Goal: Register for event/course

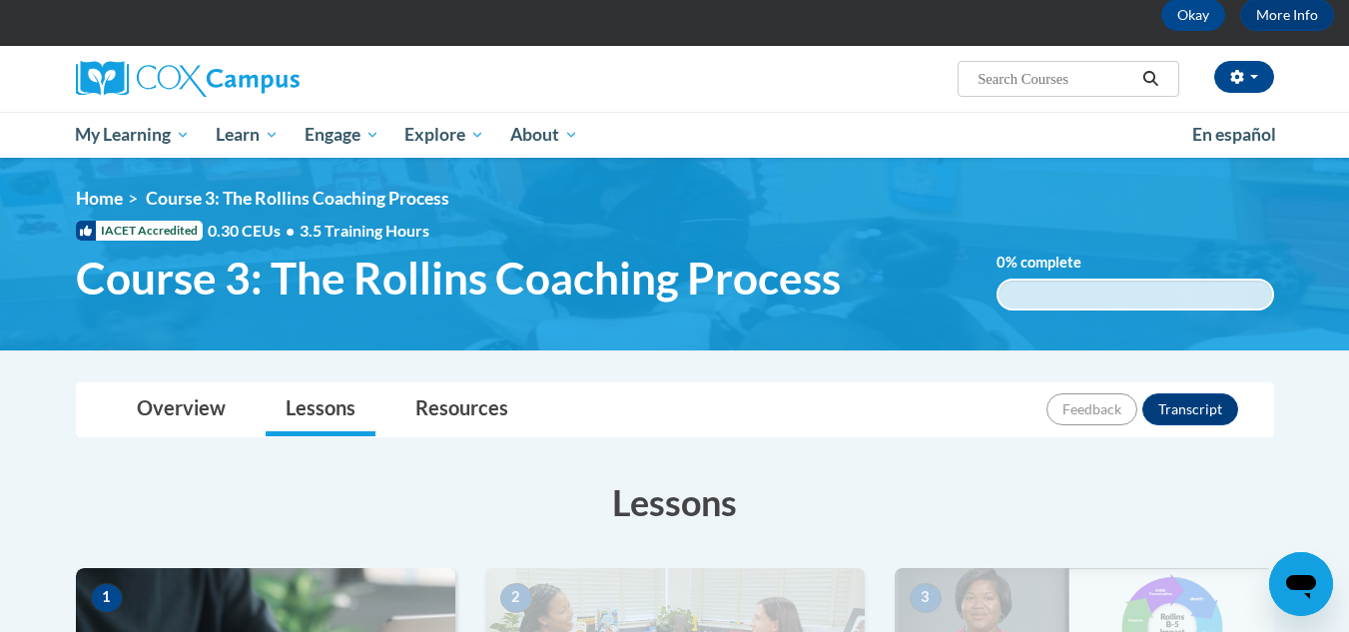
scroll to position [31, 0]
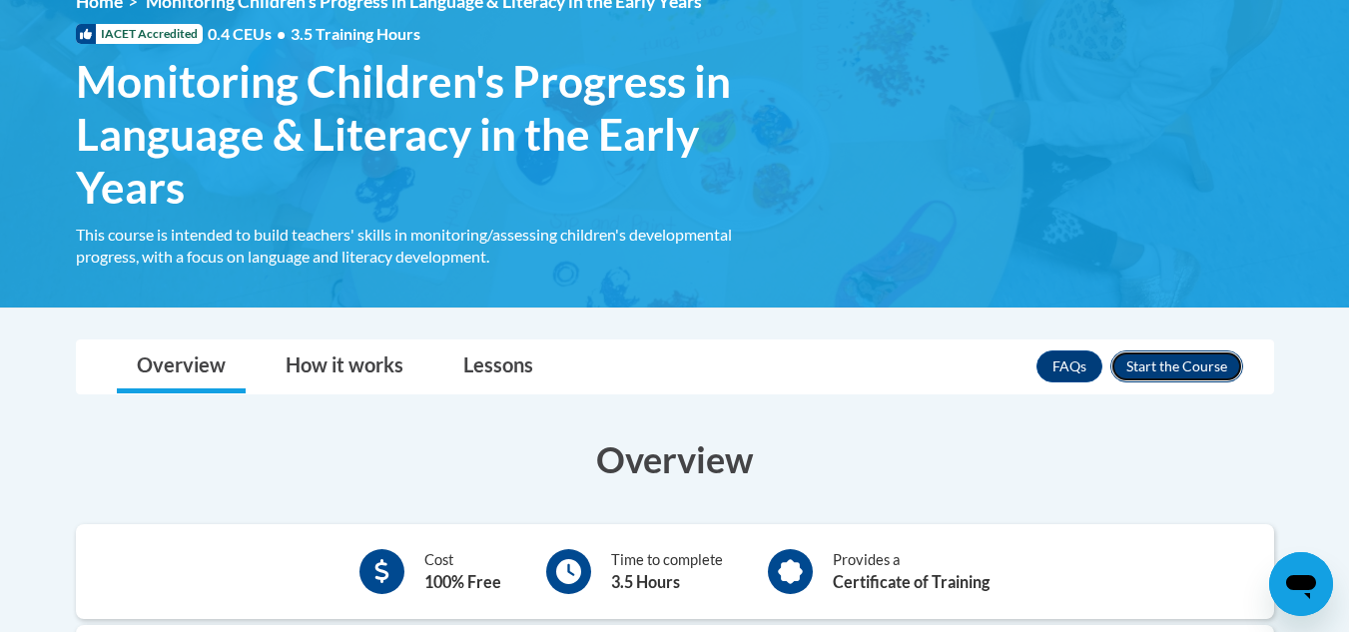
click at [1188, 359] on button "Enroll" at bounding box center [1177, 367] width 133 height 32
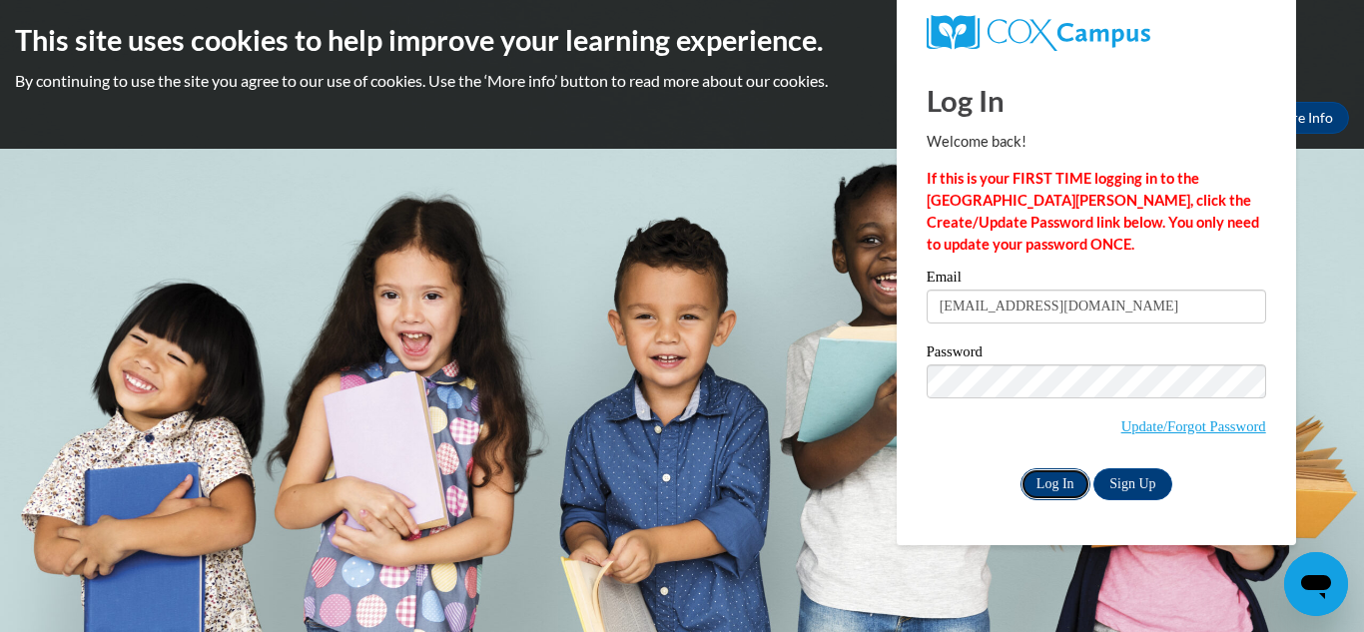
click at [1071, 489] on input "Log In" at bounding box center [1056, 484] width 70 height 32
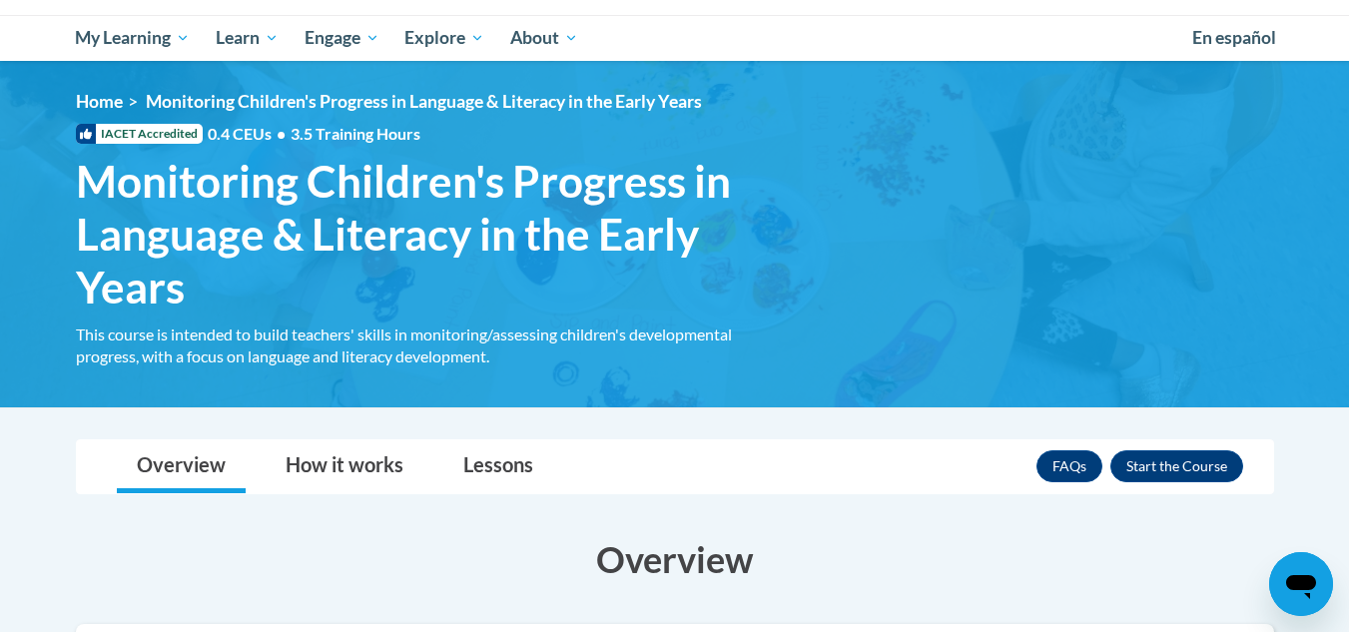
scroll to position [499, 0]
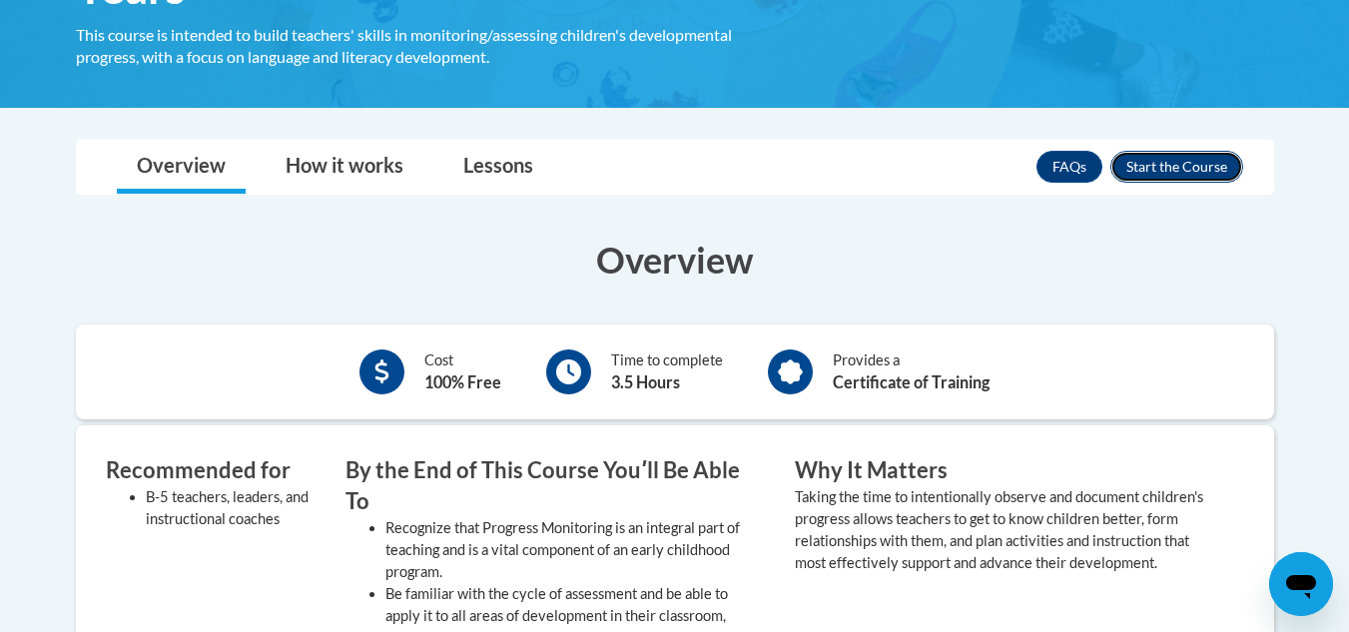
click at [1192, 173] on button "Enroll" at bounding box center [1177, 167] width 133 height 32
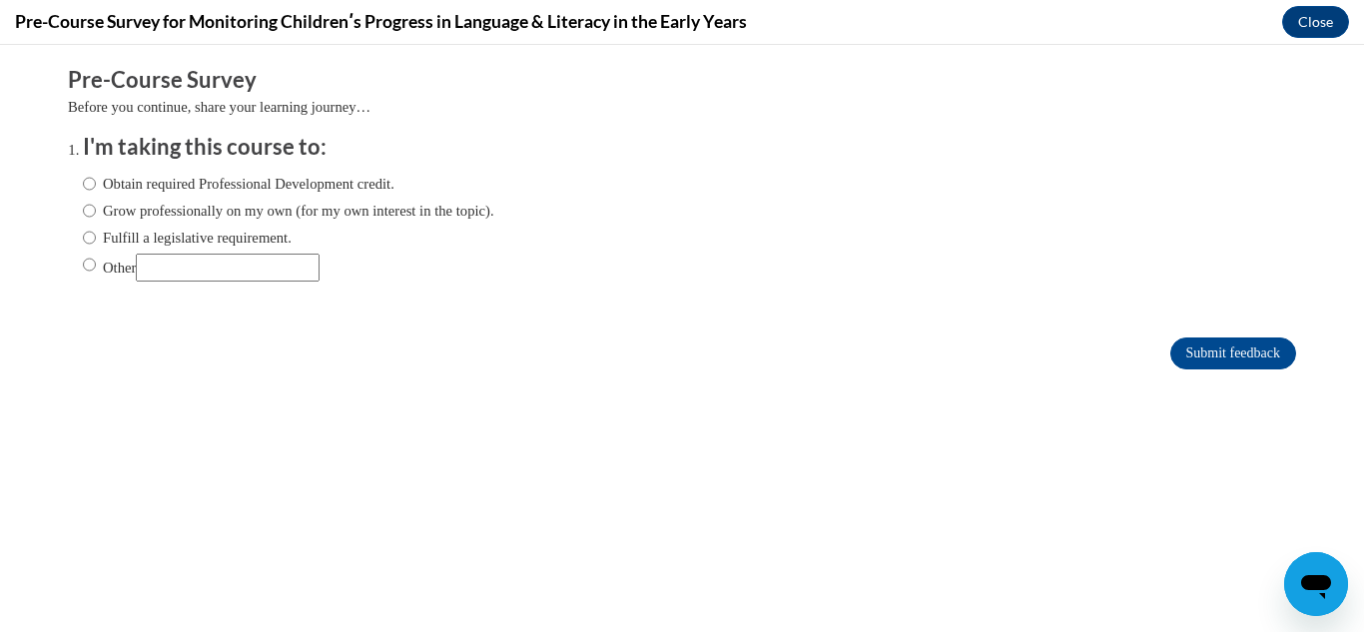
click at [68, 211] on ol "I'm taking this course to: Obtain required Professional Development credit. Gro…" at bounding box center [682, 222] width 1228 height 181
click at [83, 211] on input "Grow professionally on my own (for my own interest in the topic)." at bounding box center [89, 211] width 13 height 22
radio input "true"
click at [1239, 344] on input "Submit feedback" at bounding box center [1233, 354] width 126 height 32
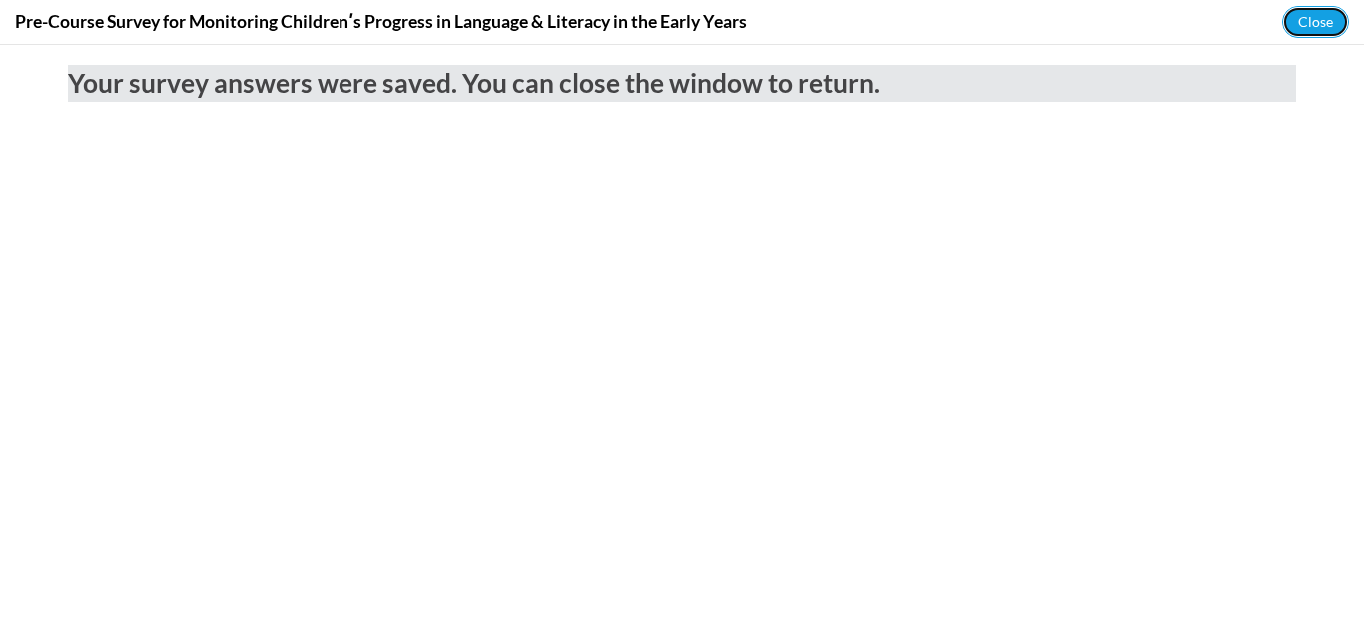
click at [1298, 19] on button "Close" at bounding box center [1315, 22] width 67 height 32
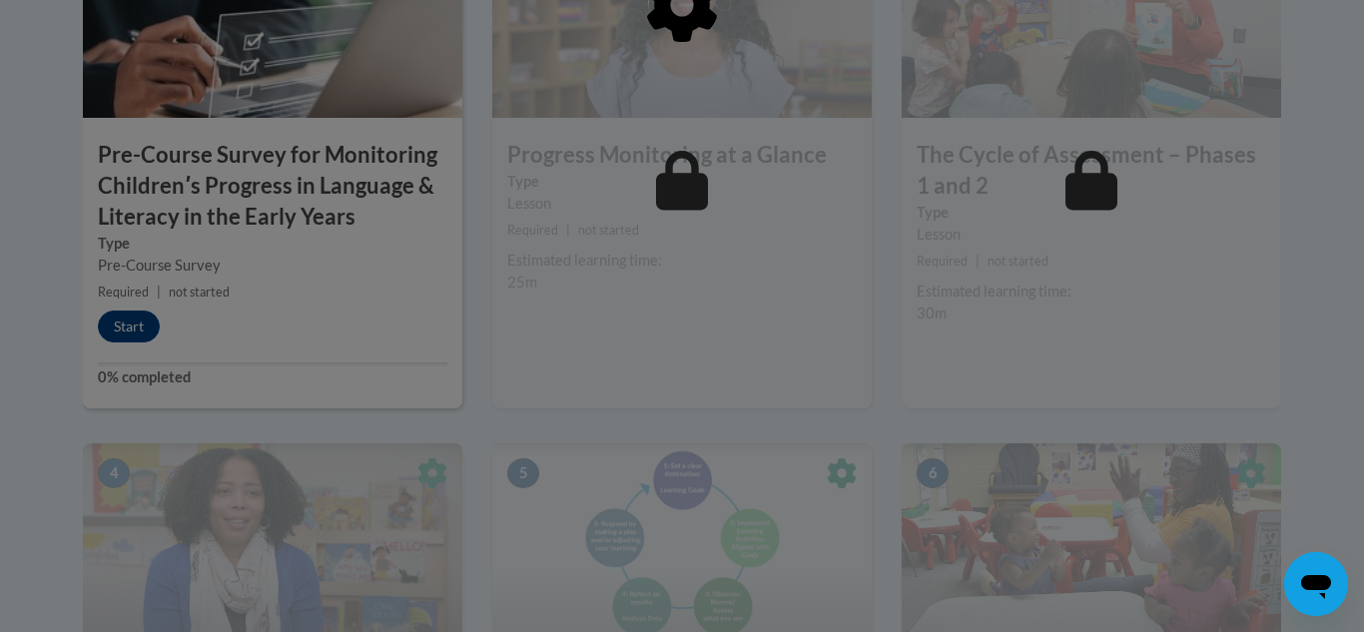
click at [119, 316] on div at bounding box center [682, 316] width 1364 height 632
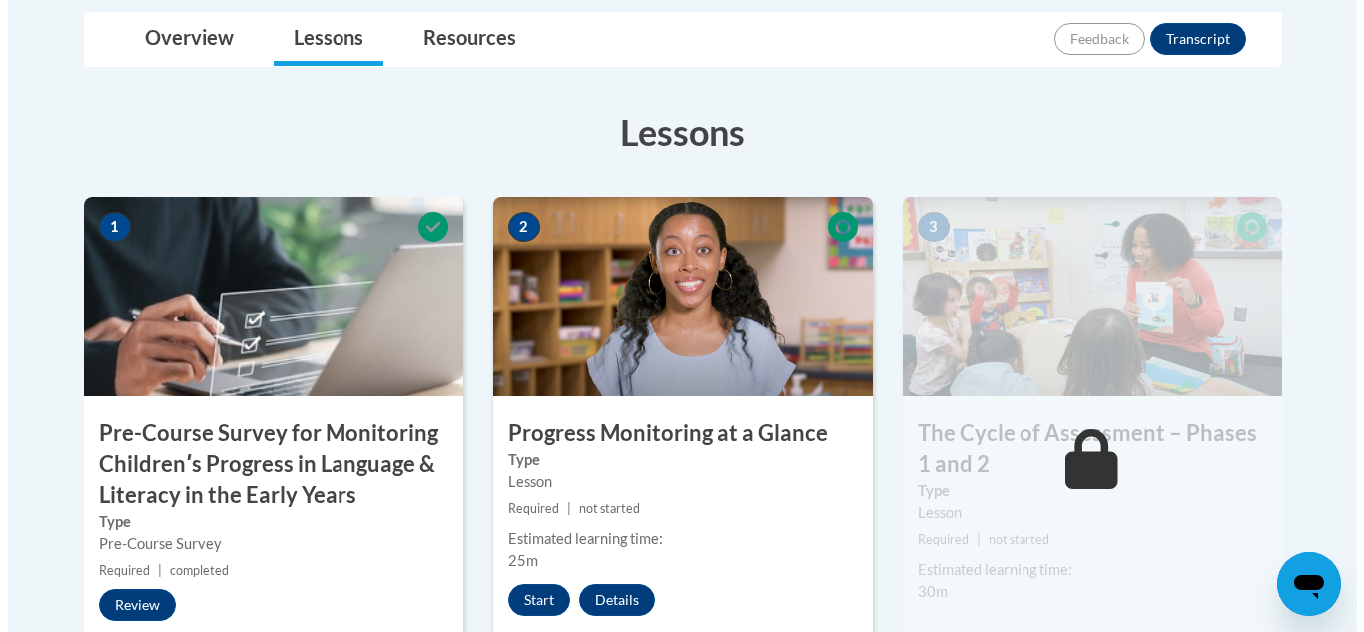
scroll to position [699, 0]
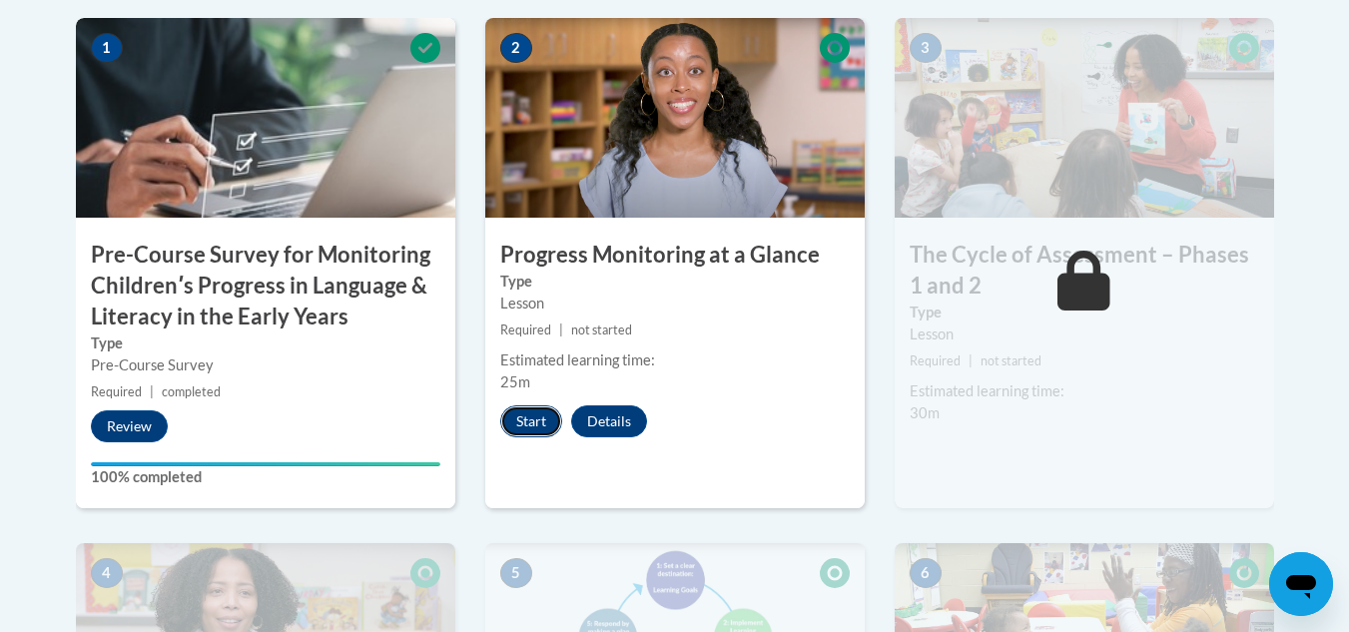
click at [537, 409] on button "Start" at bounding box center [531, 421] width 62 height 32
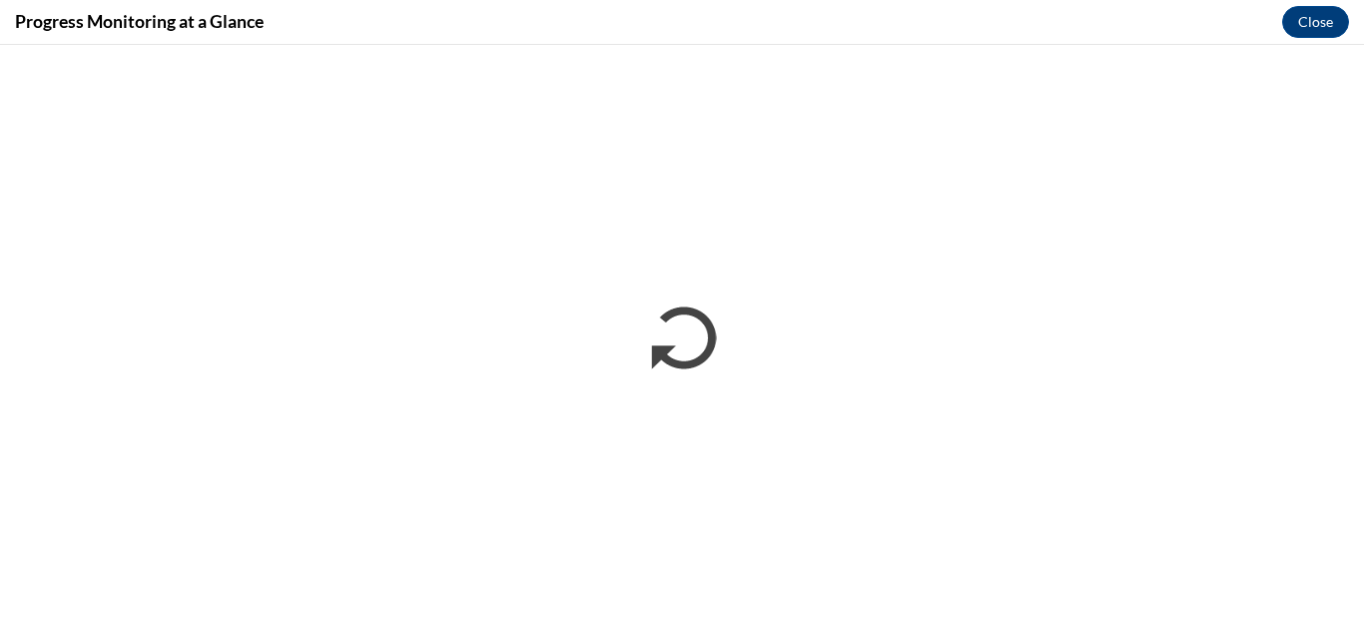
scroll to position [0, 0]
